Goal: Information Seeking & Learning: Check status

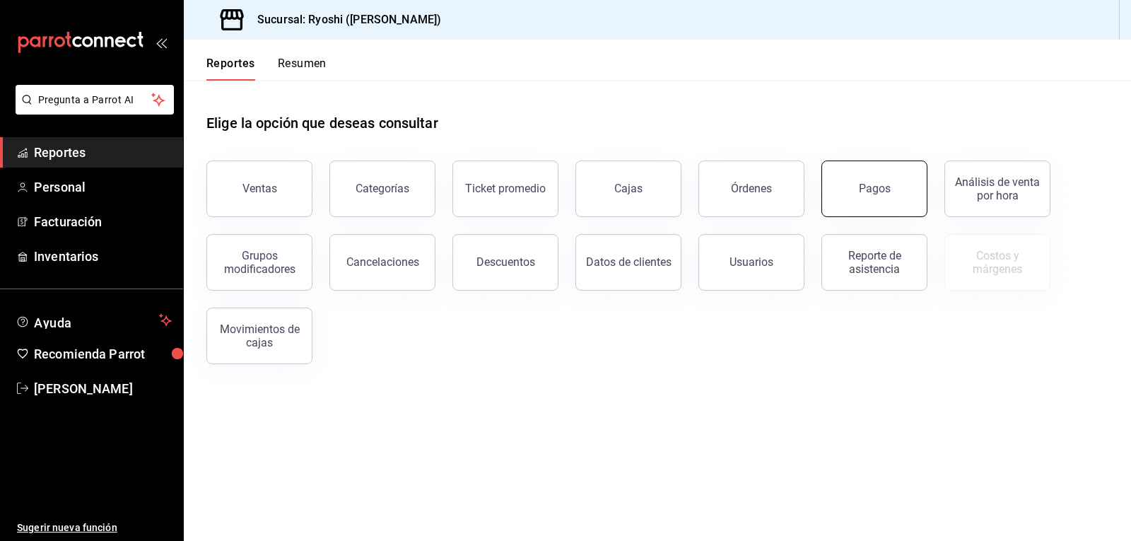
click at [876, 192] on div "Pagos" at bounding box center [875, 188] width 32 height 13
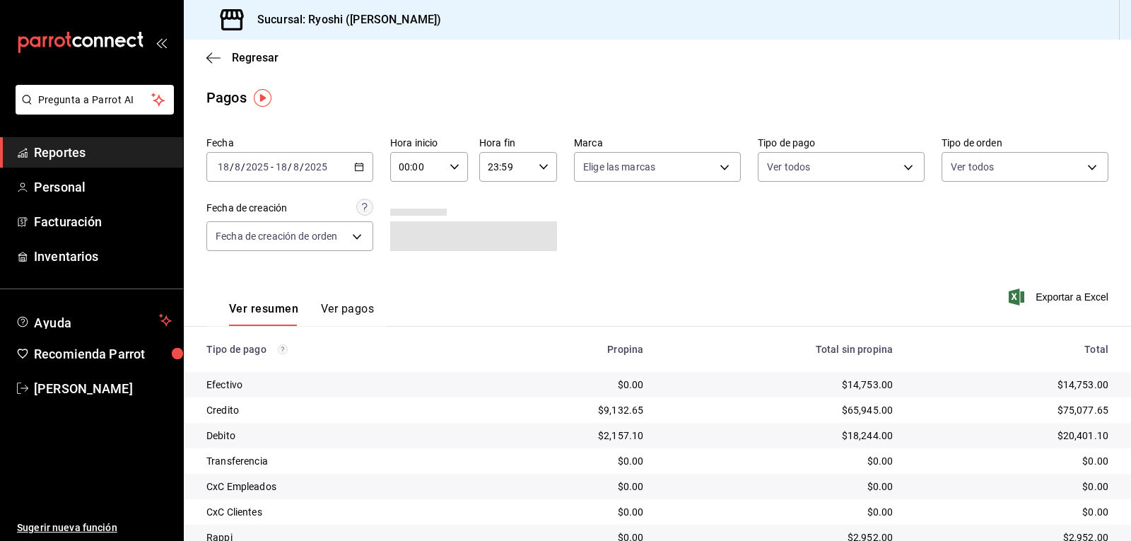
click at [448, 159] on div "00:00 Hora inicio" at bounding box center [429, 167] width 78 height 30
click at [406, 267] on span "06" at bounding box center [407, 264] width 16 height 11
type input "06:00"
click at [908, 161] on div at bounding box center [565, 270] width 1131 height 541
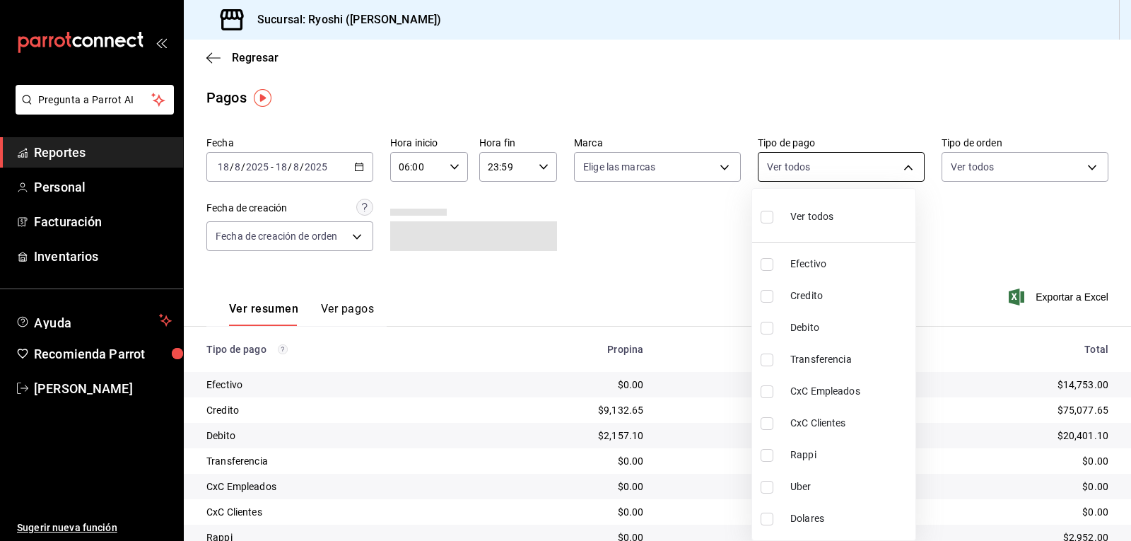
click at [900, 167] on body "Pregunta a Parrot AI Reportes Personal Facturación Inventarios Ayuda Recomienda…" at bounding box center [565, 270] width 1131 height 541
click at [768, 295] on input "checkbox" at bounding box center [767, 296] width 13 height 13
checkbox input "true"
type input "9b0685d2-7f5d-4ede-a6b4-58a2ffcbf3cd"
click at [764, 326] on input "checkbox" at bounding box center [767, 328] width 13 height 13
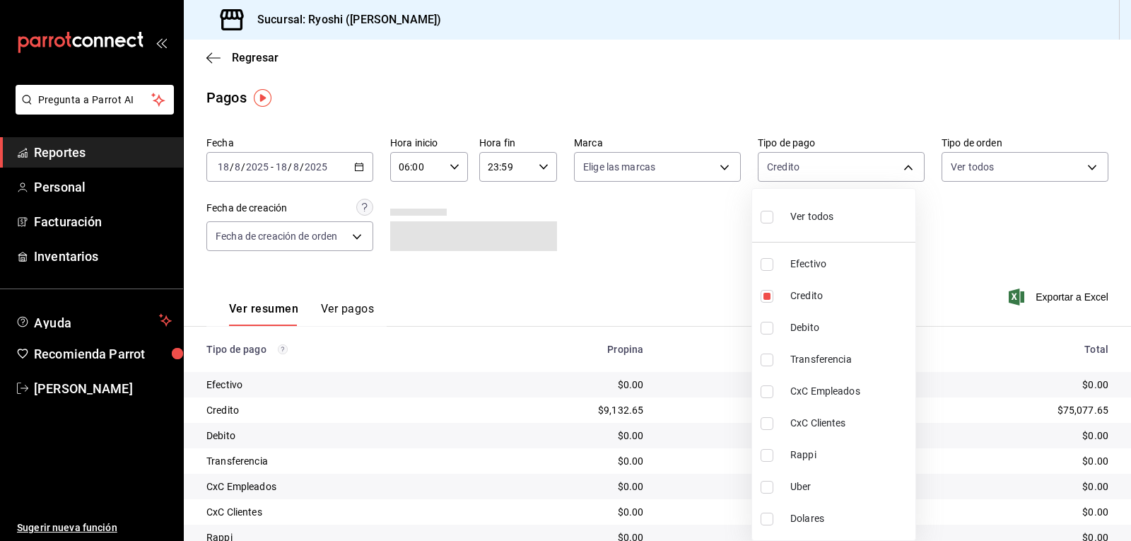
checkbox input "true"
type input "9b0685d2-7f5d-4ede-a6b4-58a2ffcbf3cd,4fc1f123-1106-4d46-a6dc-4994d0550367"
click at [725, 332] on div at bounding box center [565, 270] width 1131 height 541
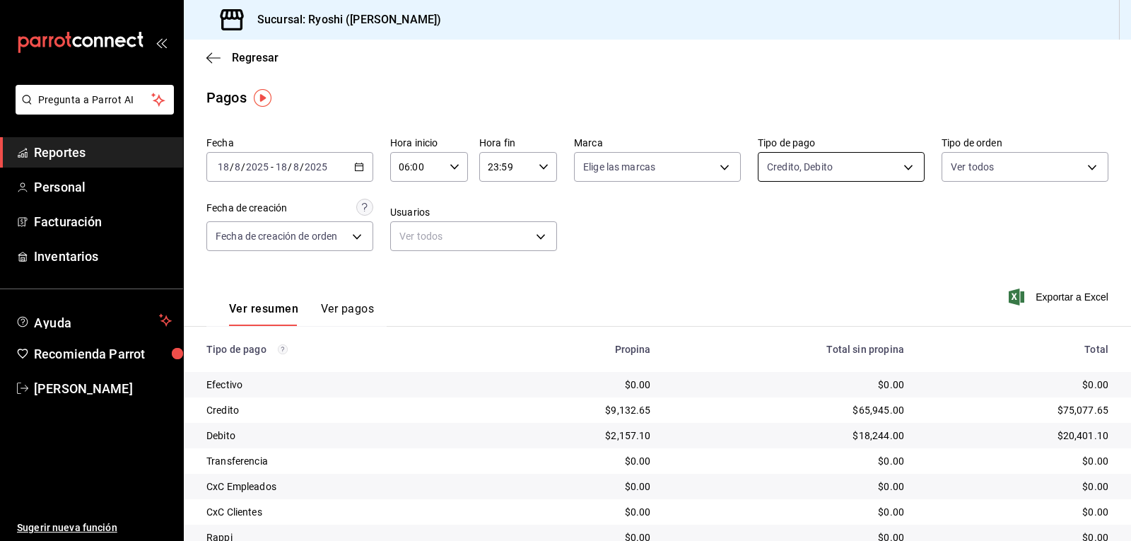
click at [905, 165] on body "Pregunta a Parrot AI Reportes Personal Facturación Inventarios Ayuda Recomienda…" at bounding box center [565, 270] width 1131 height 541
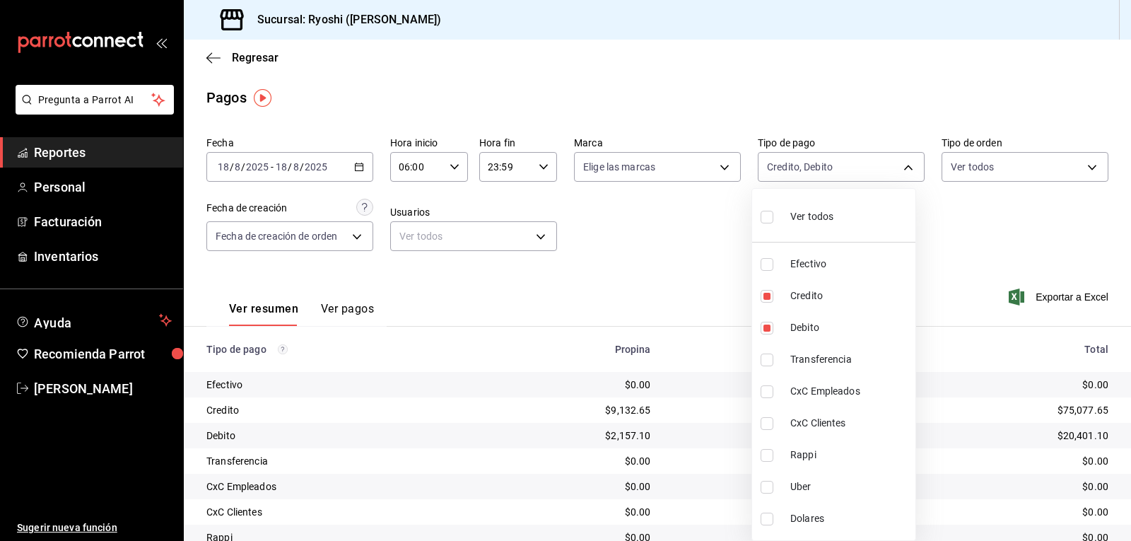
click at [770, 213] on input "checkbox" at bounding box center [767, 217] width 13 height 13
checkbox input "true"
type input "789b4605-08e0-4dfe-9865-94468e2c17aa,9b0685d2-7f5d-4ede-a6b4-58a2ffcbf3cd,4fc1f…"
checkbox input "true"
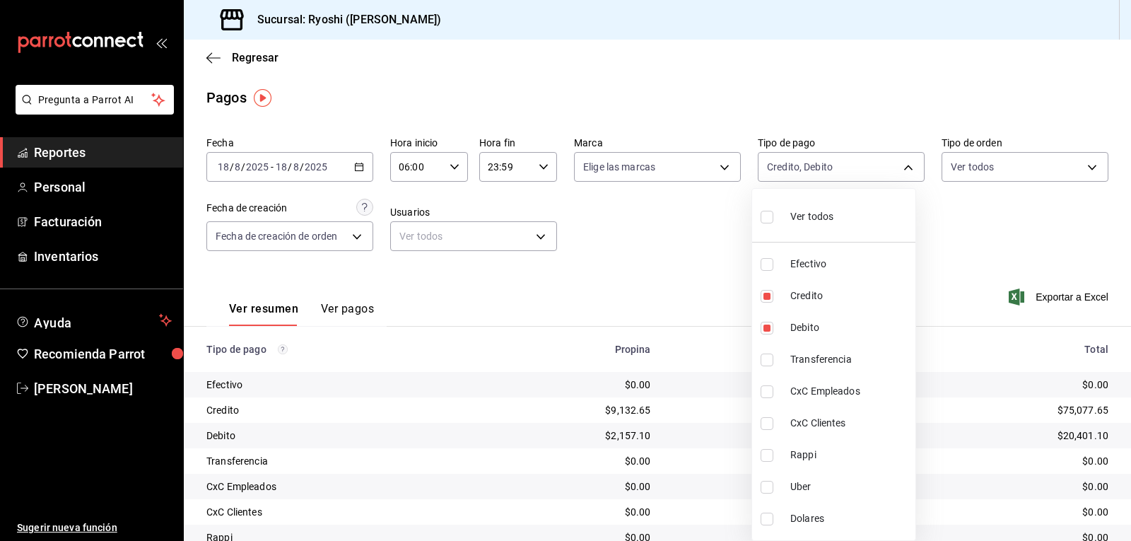
checkbox input "true"
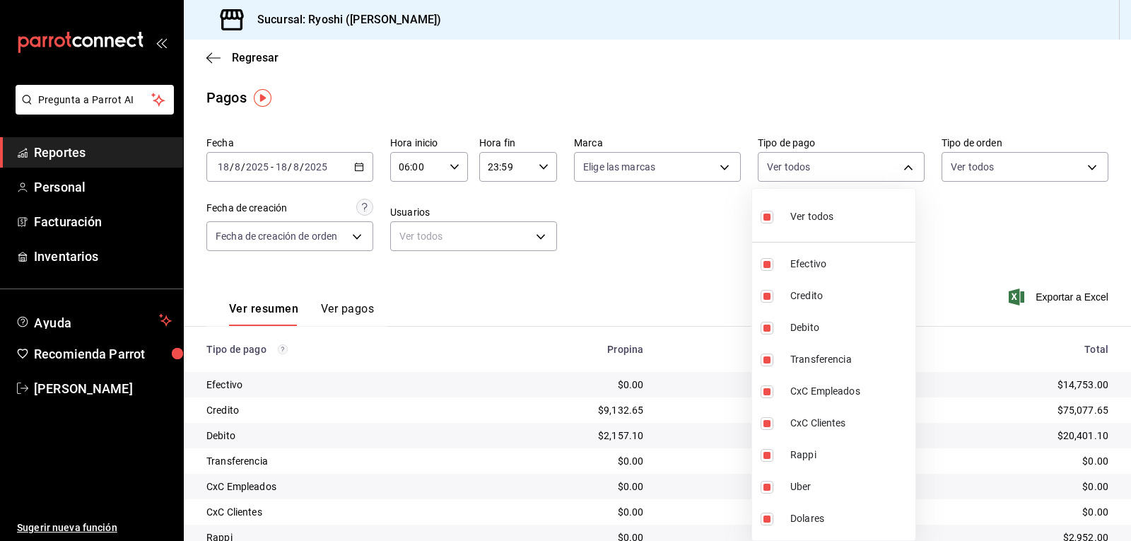
drag, startPoint x: 702, startPoint y: 242, endPoint x: 710, endPoint y: 237, distance: 10.2
click at [708, 238] on div at bounding box center [565, 270] width 1131 height 541
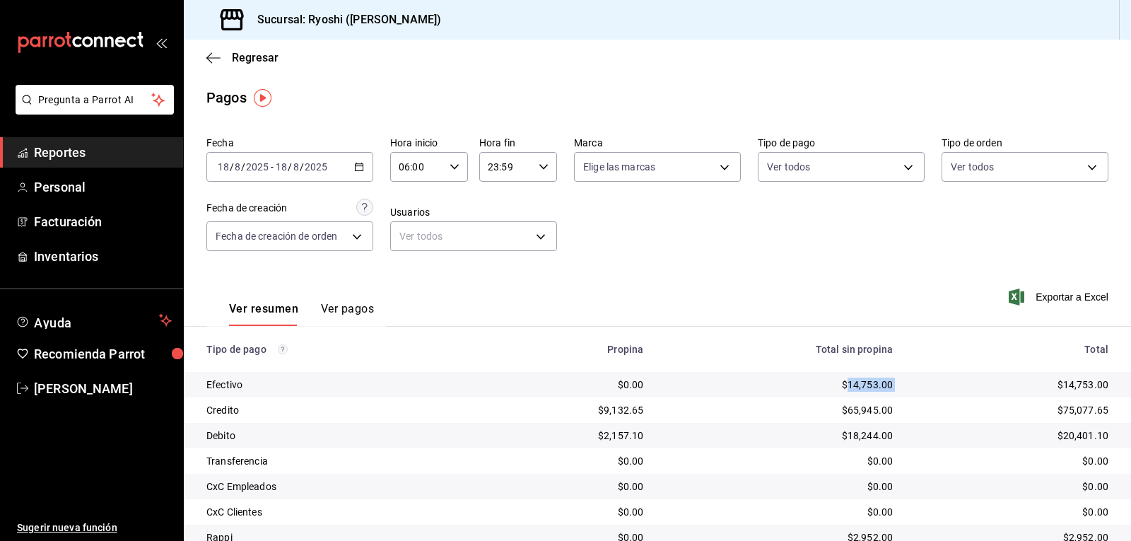
drag, startPoint x: 841, startPoint y: 384, endPoint x: 820, endPoint y: 381, distance: 21.4
click at [895, 385] on tr "Efectivo $0.00 $14,753.00 $14,753.00" at bounding box center [657, 384] width 947 height 25
copy div "14,753.00"
